Goal: Use online tool/utility

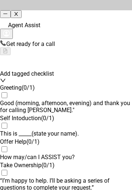
click at [88, 19] on div "Agent Assist" at bounding box center [66, 29] width 132 height 21
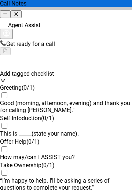
click at [18, 11] on icon "close" at bounding box center [16, 13] width 5 height 5
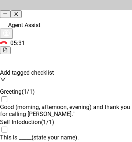
scroll to position [864, 0]
